Goal: Information Seeking & Learning: Learn about a topic

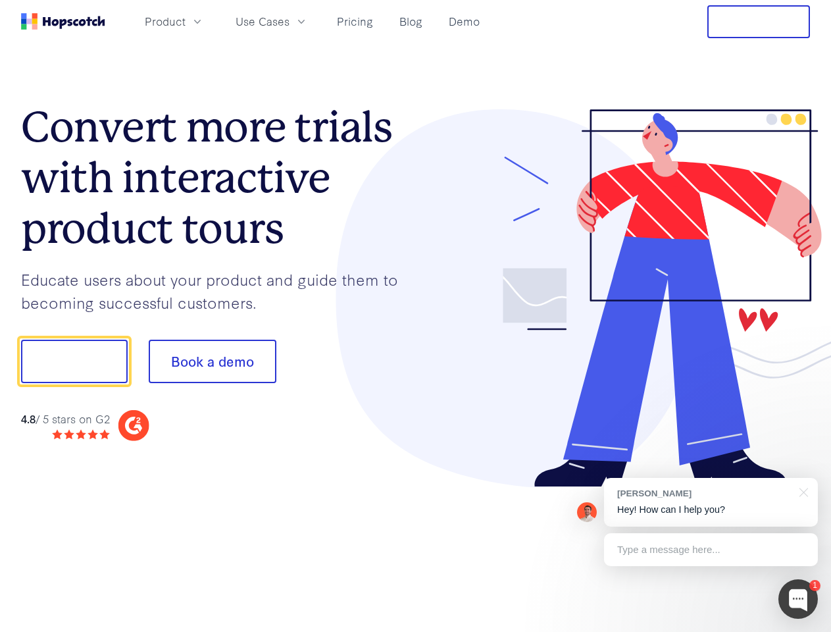
click at [416, 316] on div at bounding box center [613, 298] width 395 height 378
click at [186, 21] on span "Product" at bounding box center [165, 21] width 41 height 16
click at [290, 21] on span "Use Cases" at bounding box center [263, 21] width 54 height 16
click at [759, 22] on button "Free Trial" at bounding box center [758, 21] width 103 height 33
click at [74, 361] on button "Show me!" at bounding box center [74, 361] width 107 height 43
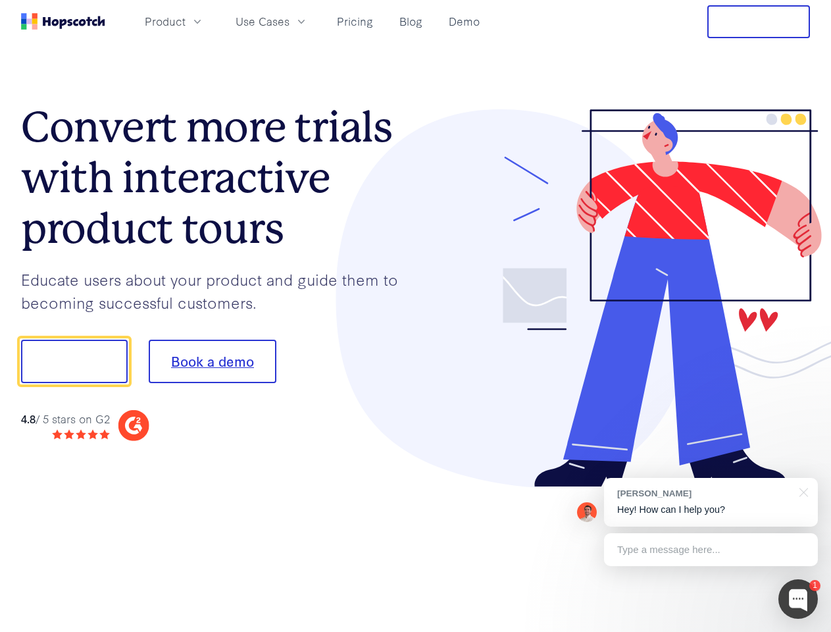
click at [212, 361] on button "Book a demo" at bounding box center [213, 361] width 128 height 43
click at [798, 599] on div at bounding box center [797, 598] width 39 height 39
click at [711, 502] on div "[PERSON_NAME] Hey! How can I help you?" at bounding box center [711, 502] width 214 height 49
click at [801, 491] on div at bounding box center [694, 359] width 247 height 439
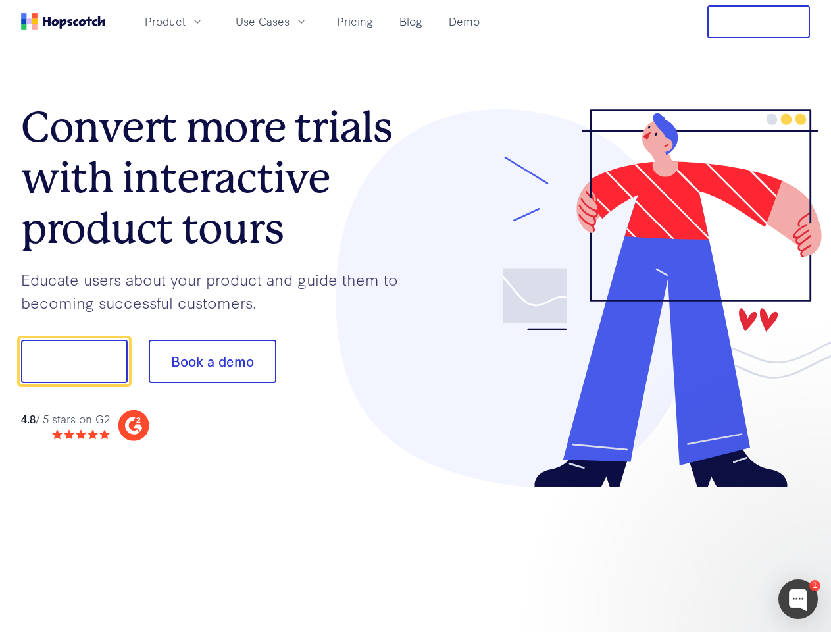
click at [711, 549] on div at bounding box center [694, 448] width 247 height 263
